Goal: Use online tool/utility: Utilize a website feature to perform a specific function

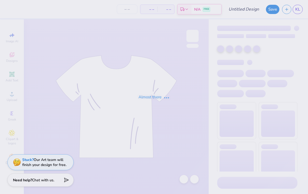
type input "MERCH 1"
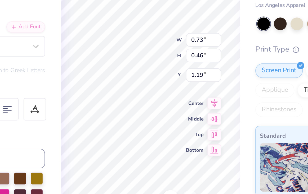
type input "0.60"
type input "0.38"
type input "0.62"
type input "0.43"
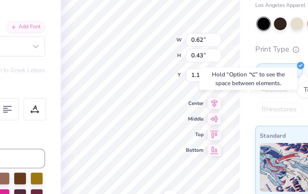
type input "1.20"
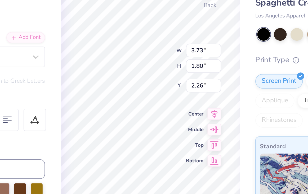
click at [112, 78] on div "100 % Back W 3.73 3.73 " H 1.80 1.80 " Y 2.26 2.26 " Center Middle Top Bottom S…" at bounding box center [160, 106] width 97 height 175
click at [180, 120] on span "Top" at bounding box center [185, 122] width 10 height 4
type input "0.50"
type input "4.15"
type input "4.57"
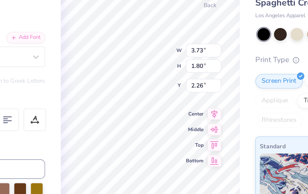
scroll to position [0, 0]
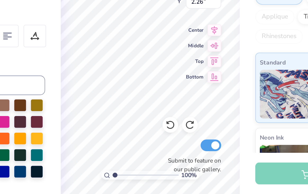
type textarea "C.U.T.E."
